Goal: Transaction & Acquisition: Purchase product/service

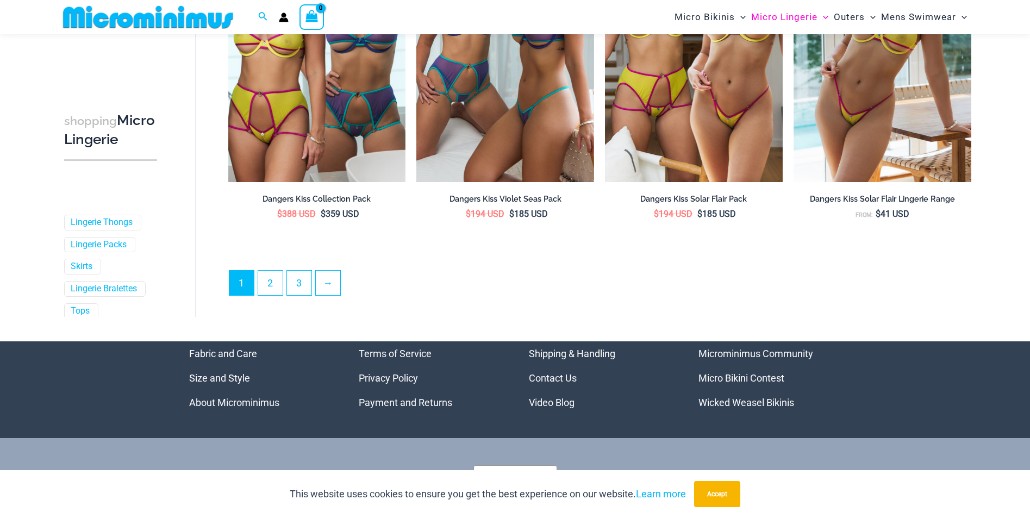
scroll to position [2871, 0]
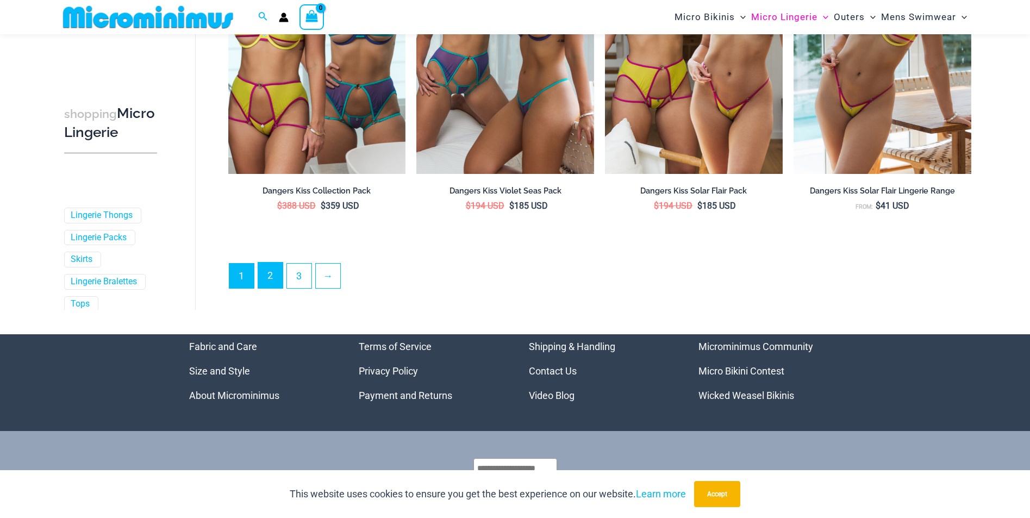
click at [260, 273] on link "2" at bounding box center [270, 275] width 24 height 26
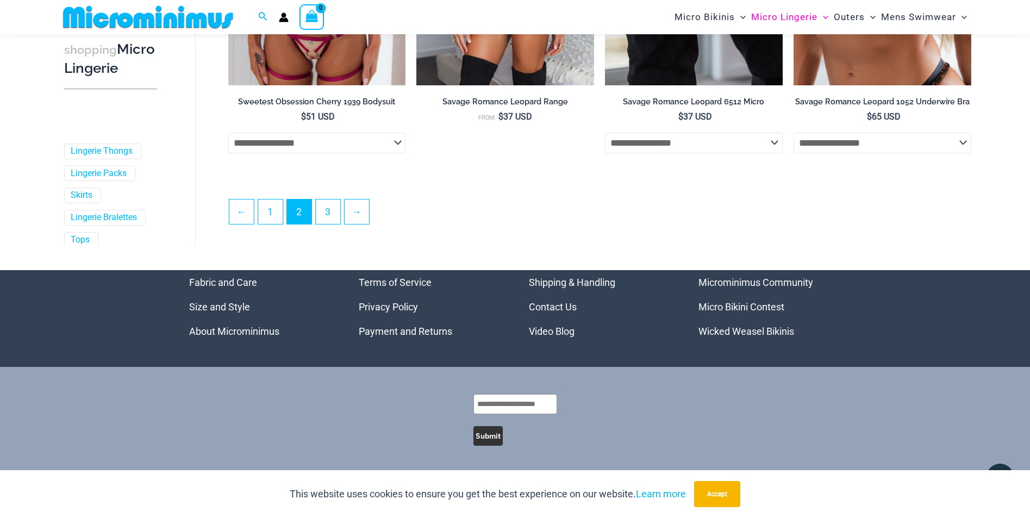
scroll to position [2907, 0]
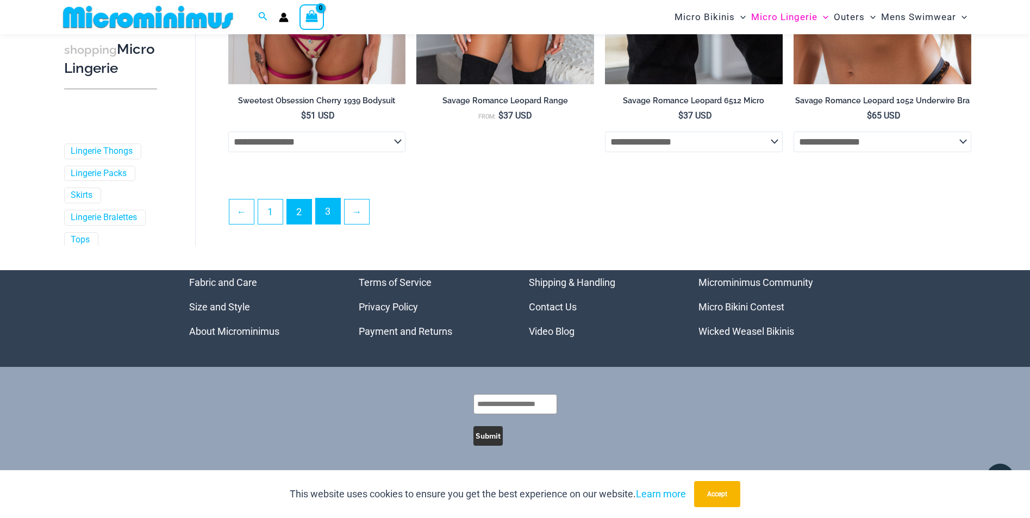
click at [329, 213] on link "3" at bounding box center [328, 211] width 24 height 26
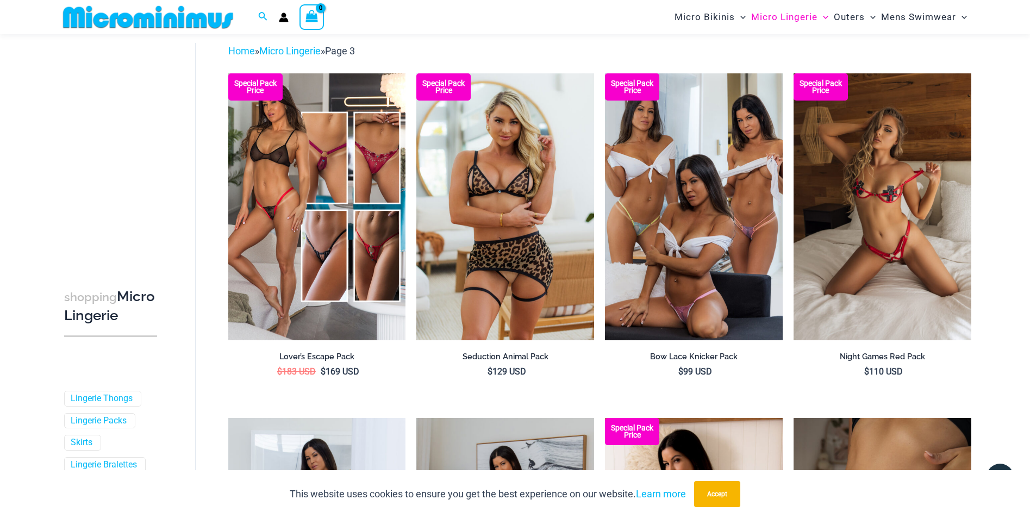
scroll to position [46, 0]
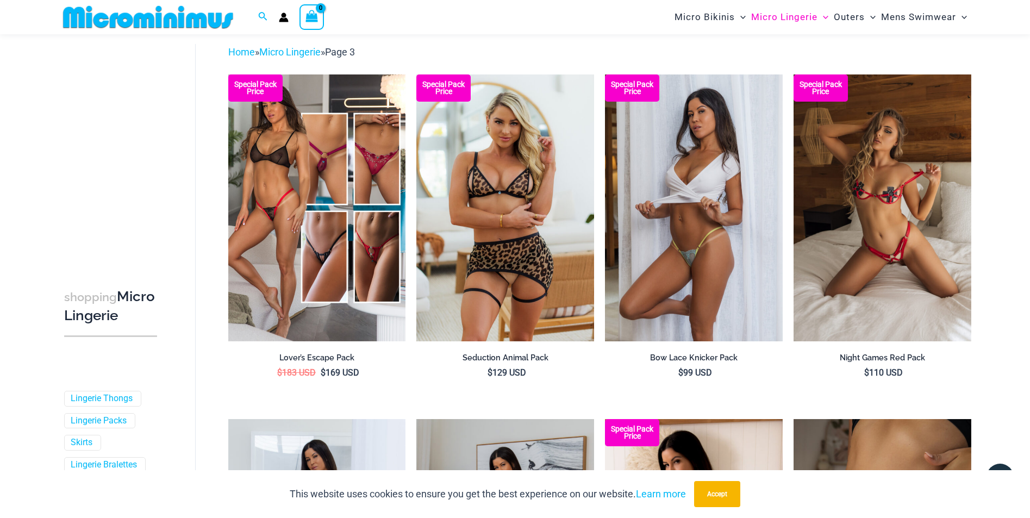
click at [649, 255] on img at bounding box center [694, 207] width 178 height 266
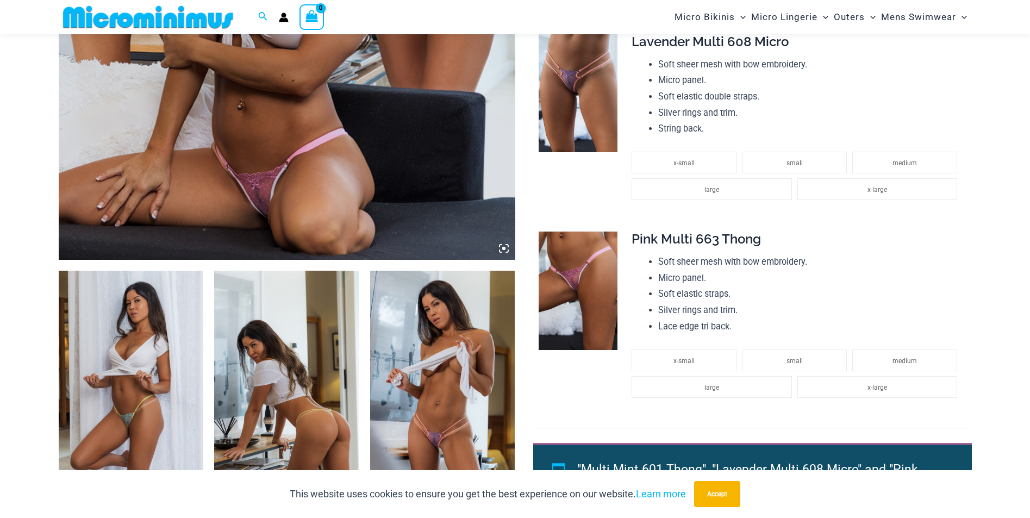
scroll to position [643, 0]
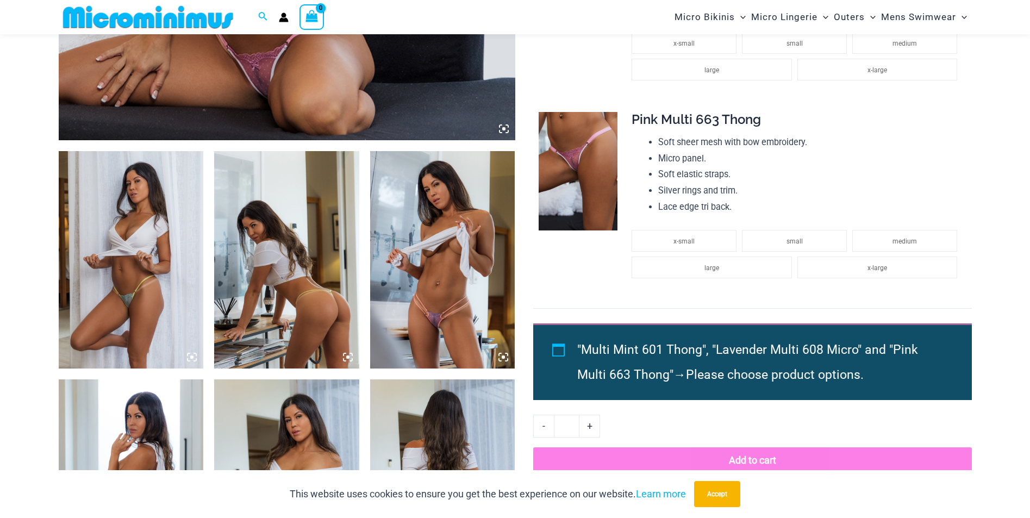
click at [412, 307] on img at bounding box center [442, 259] width 145 height 217
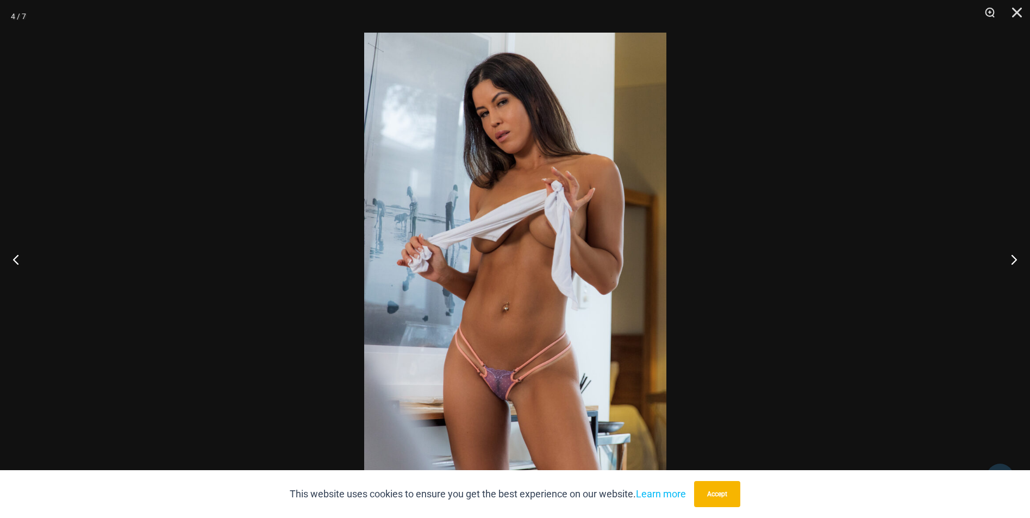
click at [499, 399] on img at bounding box center [515, 259] width 302 height 453
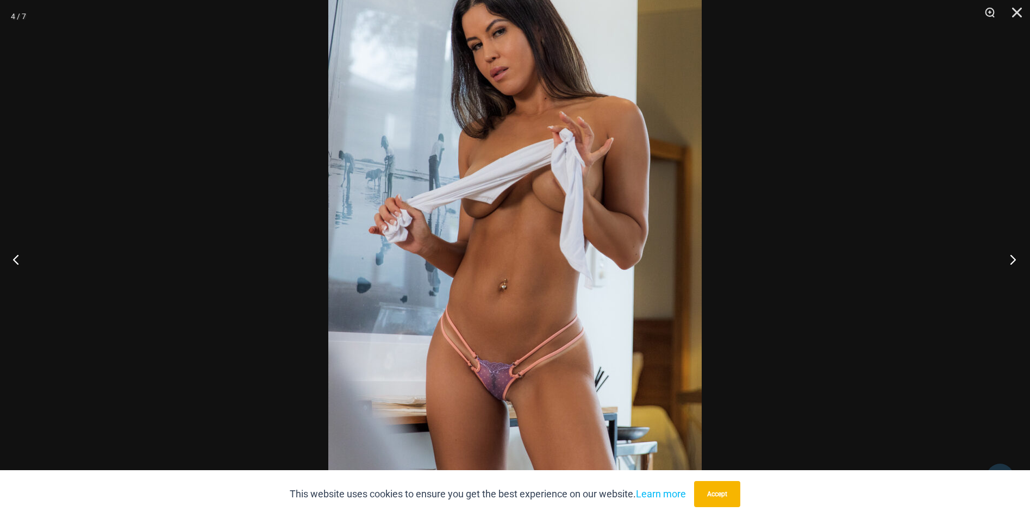
click at [1007, 258] on button "Next" at bounding box center [1009, 259] width 41 height 54
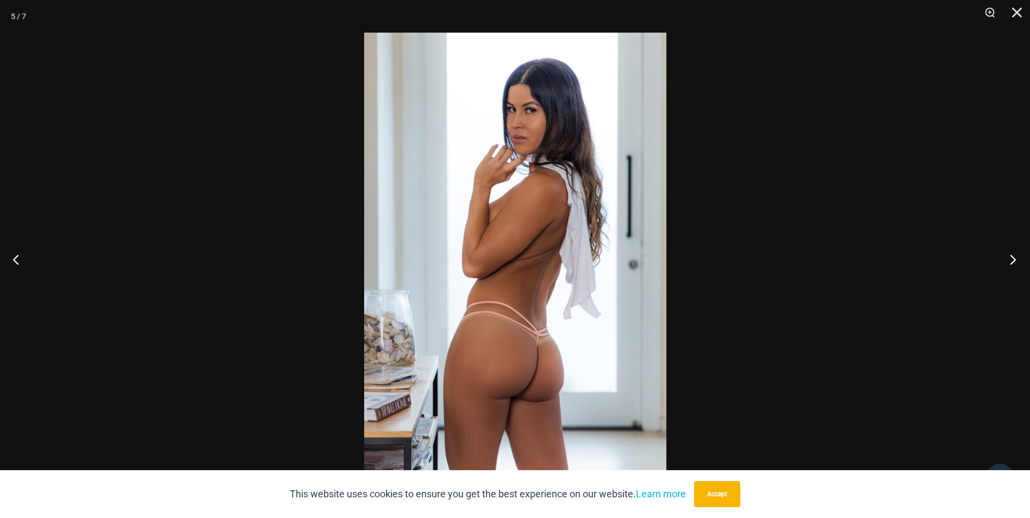
click at [1007, 258] on button "Next" at bounding box center [1009, 259] width 41 height 54
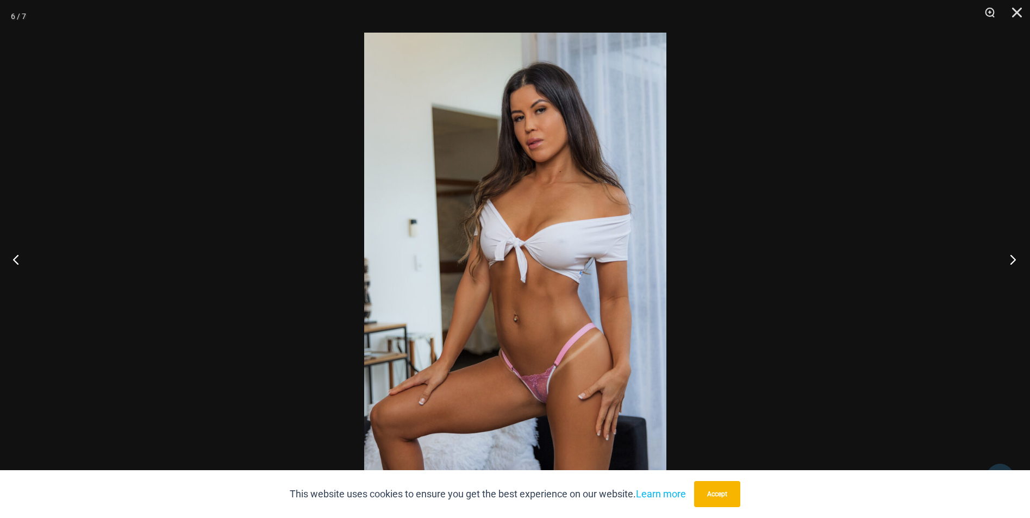
click at [1007, 258] on button "Next" at bounding box center [1009, 259] width 41 height 54
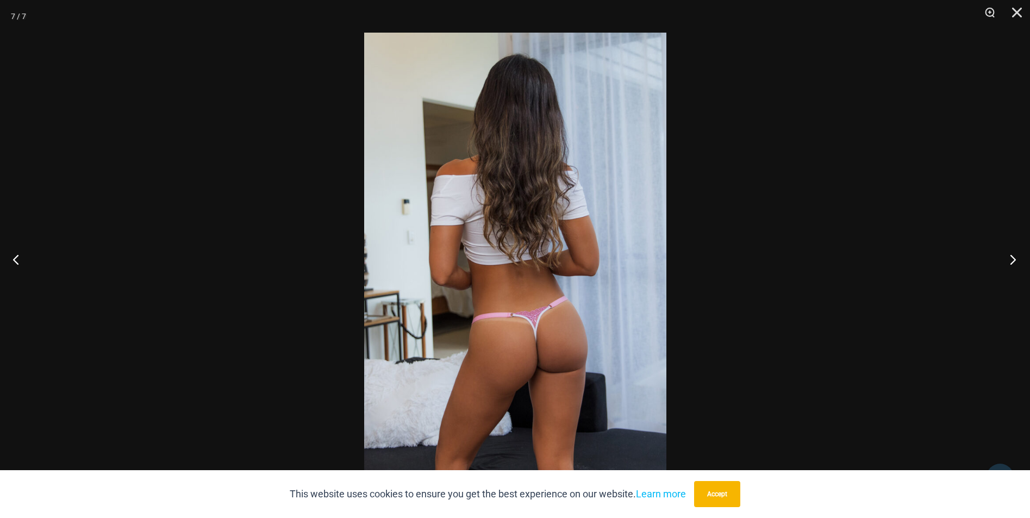
click at [1007, 258] on button "Next" at bounding box center [1009, 259] width 41 height 54
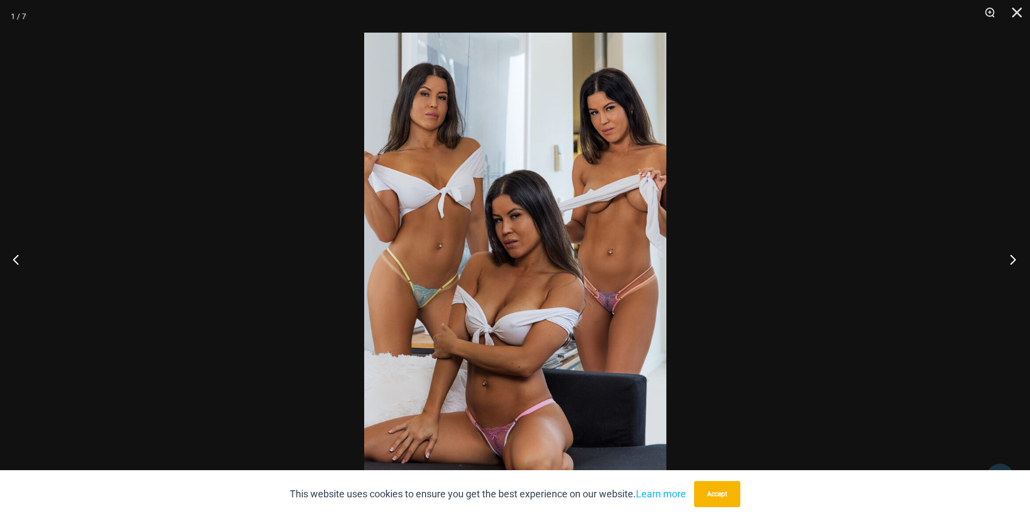
click at [1007, 258] on button "Next" at bounding box center [1009, 259] width 41 height 54
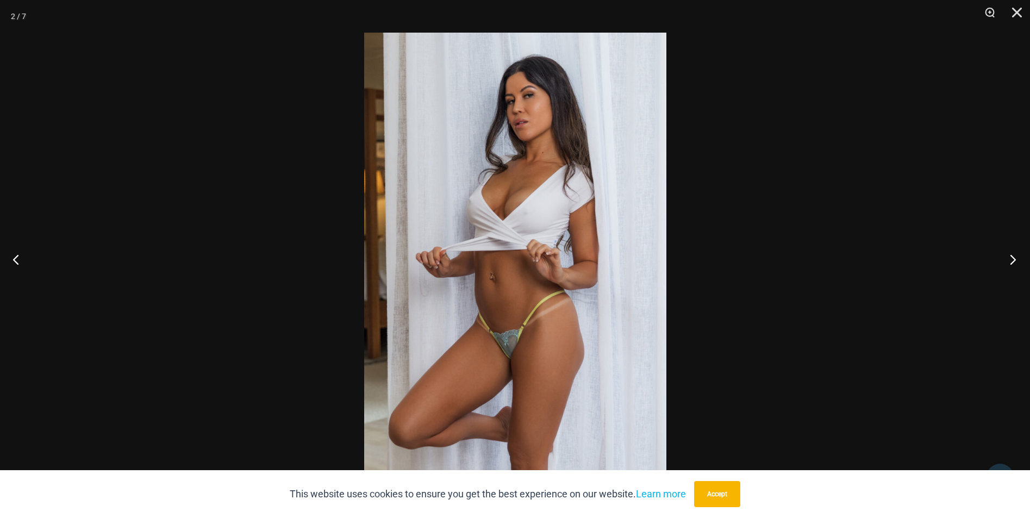
click at [1007, 258] on button "Next" at bounding box center [1009, 259] width 41 height 54
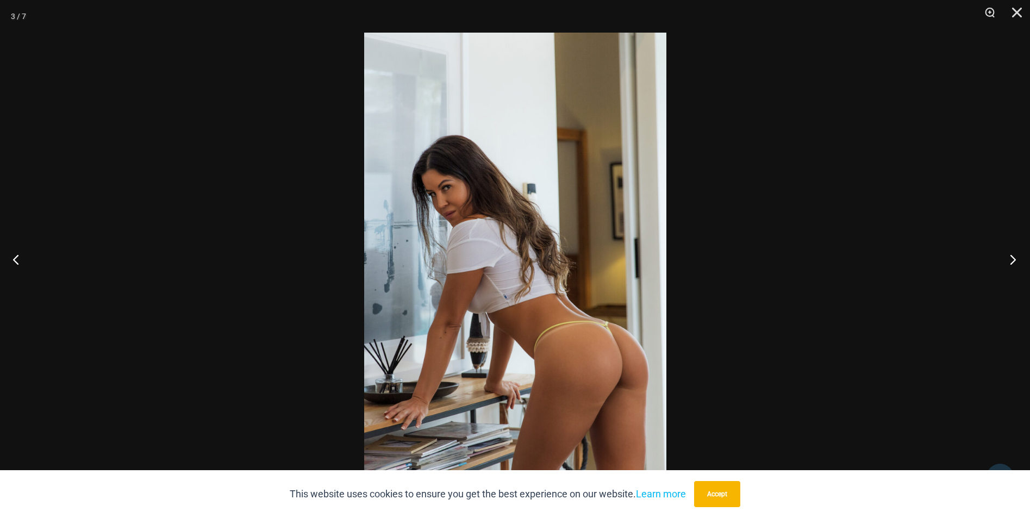
click at [1007, 258] on button "Next" at bounding box center [1009, 259] width 41 height 54
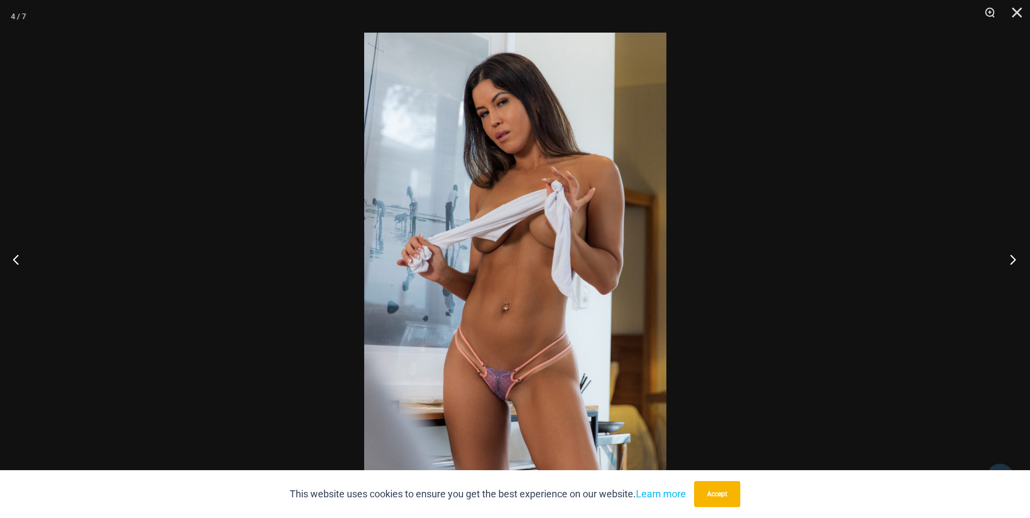
click at [1007, 258] on button "Next" at bounding box center [1009, 259] width 41 height 54
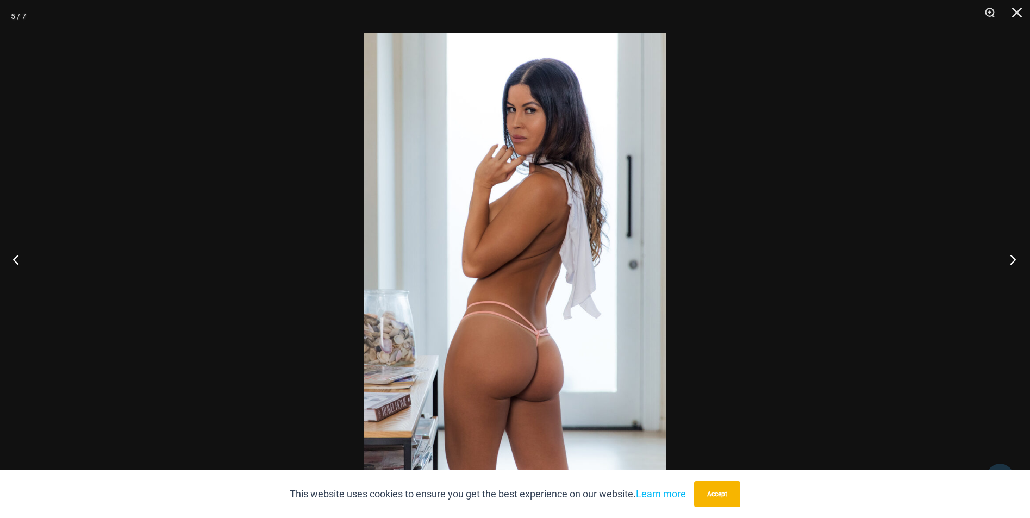
click at [1007, 258] on button "Next" at bounding box center [1009, 259] width 41 height 54
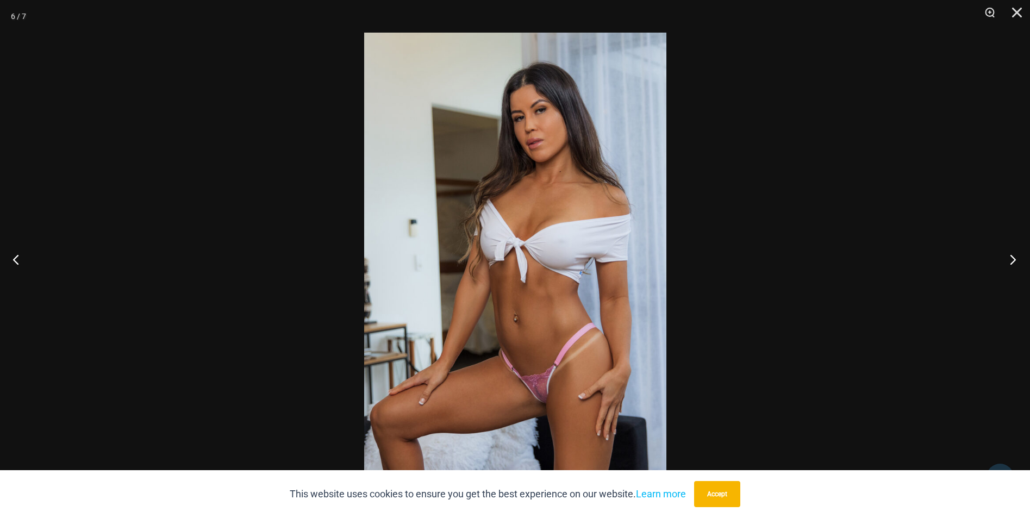
click at [1007, 258] on button "Next" at bounding box center [1009, 259] width 41 height 54
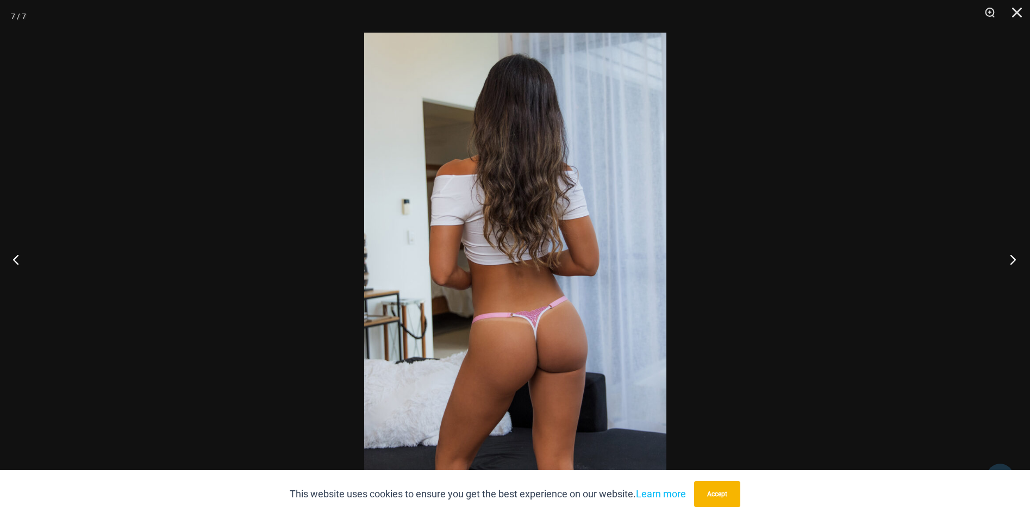
click at [1007, 258] on button "Next" at bounding box center [1009, 259] width 41 height 54
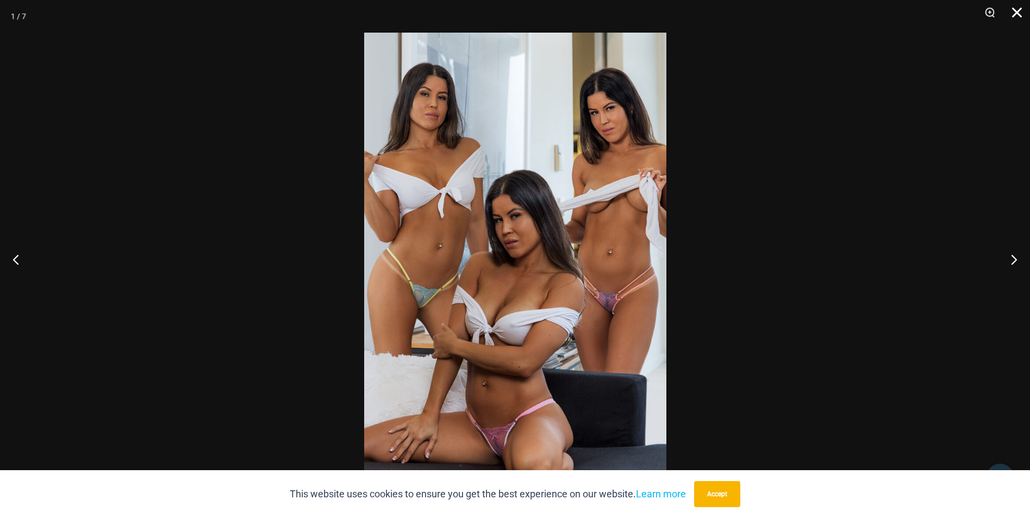
click at [1011, 14] on button "Close" at bounding box center [1012, 16] width 27 height 33
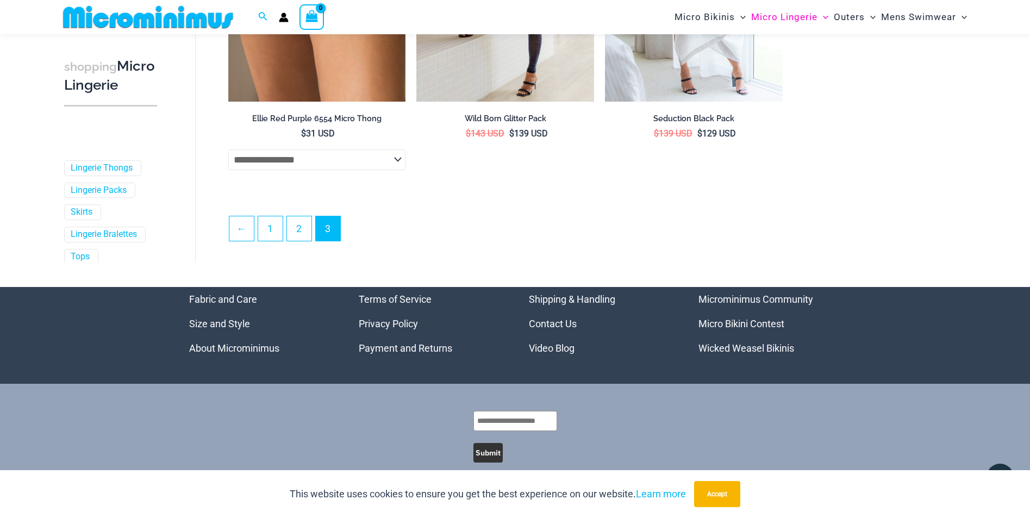
scroll to position [1017, 0]
